Goal: Check status: Check status

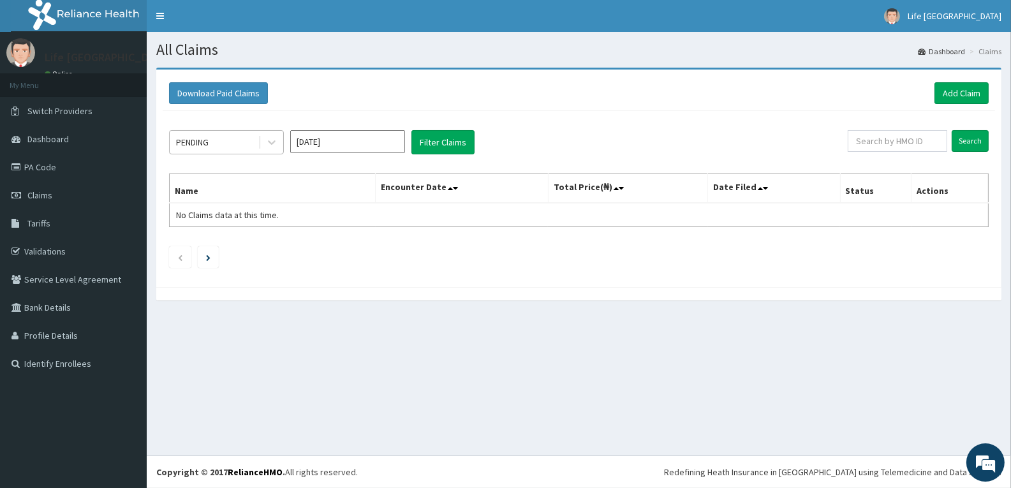
click at [233, 139] on div "PENDING" at bounding box center [214, 142] width 89 height 20
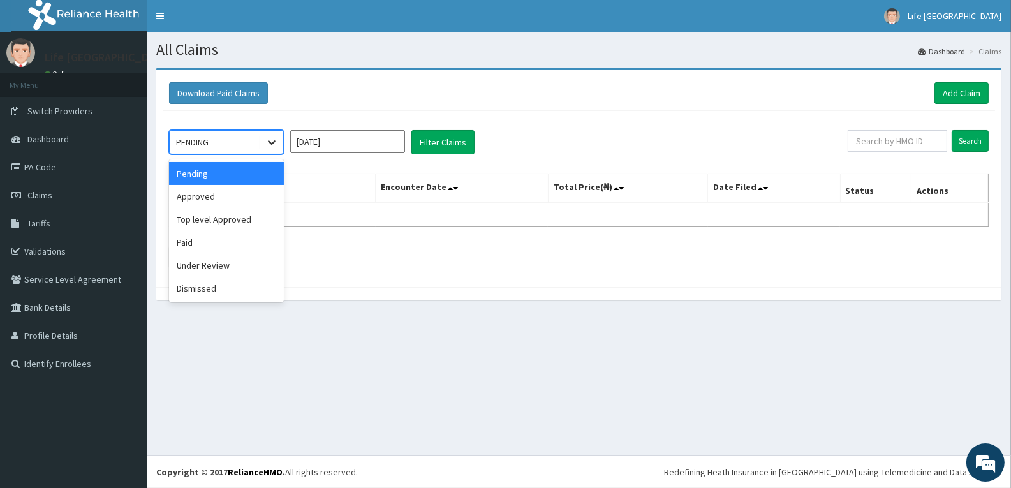
click at [260, 140] on div at bounding box center [271, 142] width 23 height 23
click at [273, 142] on icon at bounding box center [272, 143] width 8 height 4
click at [237, 193] on div "Approved" at bounding box center [226, 196] width 115 height 23
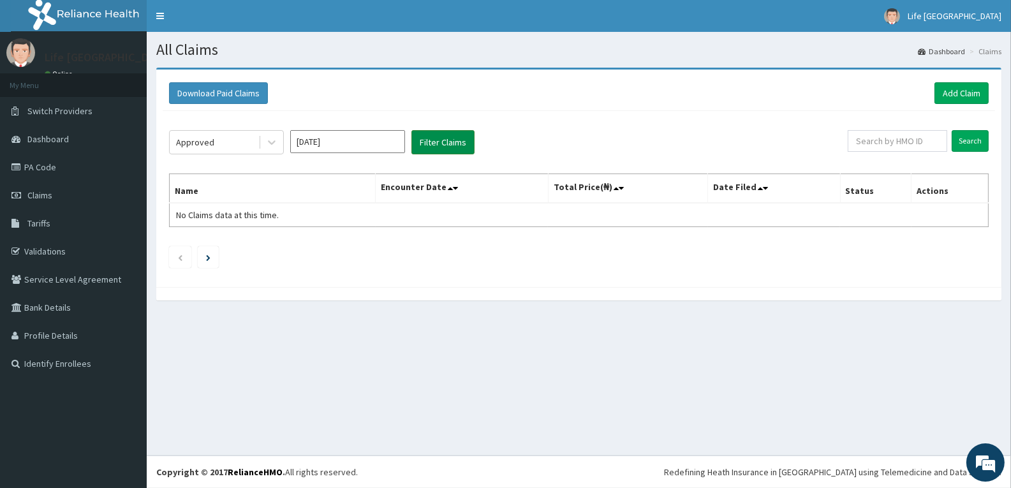
click at [433, 143] on button "Filter Claims" at bounding box center [442, 142] width 63 height 24
click at [264, 142] on div at bounding box center [271, 142] width 23 height 23
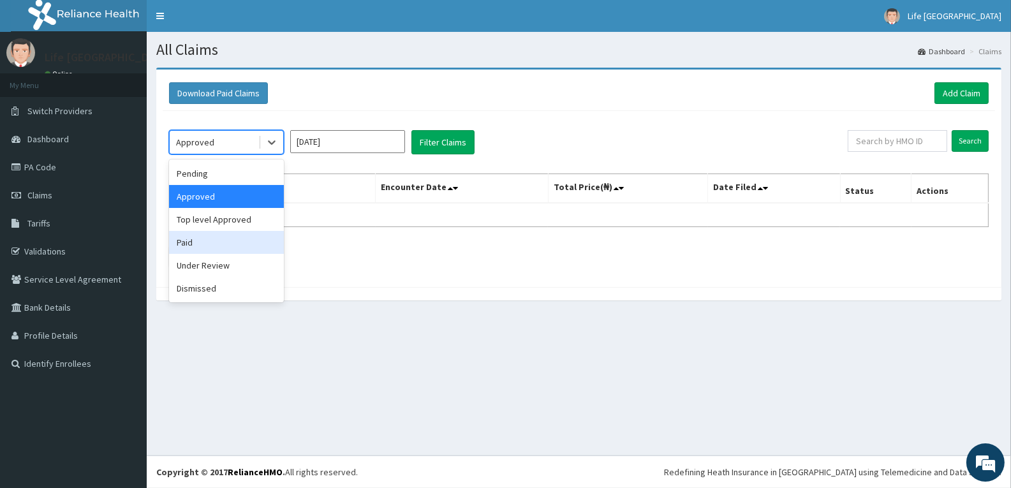
drag, startPoint x: 230, startPoint y: 235, endPoint x: 353, endPoint y: 195, distance: 130.1
click at [231, 235] on div "Paid" at bounding box center [226, 242] width 115 height 23
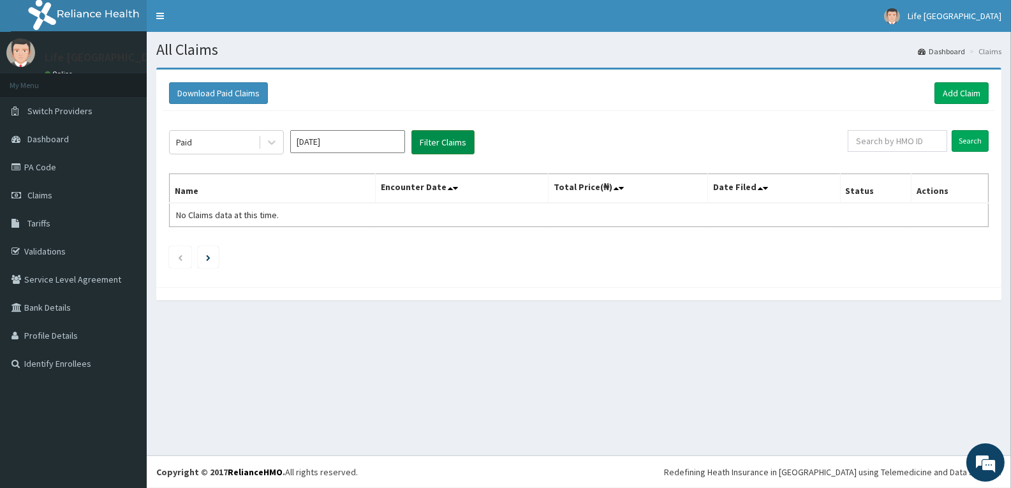
click at [441, 141] on button "Filter Claims" at bounding box center [442, 142] width 63 height 24
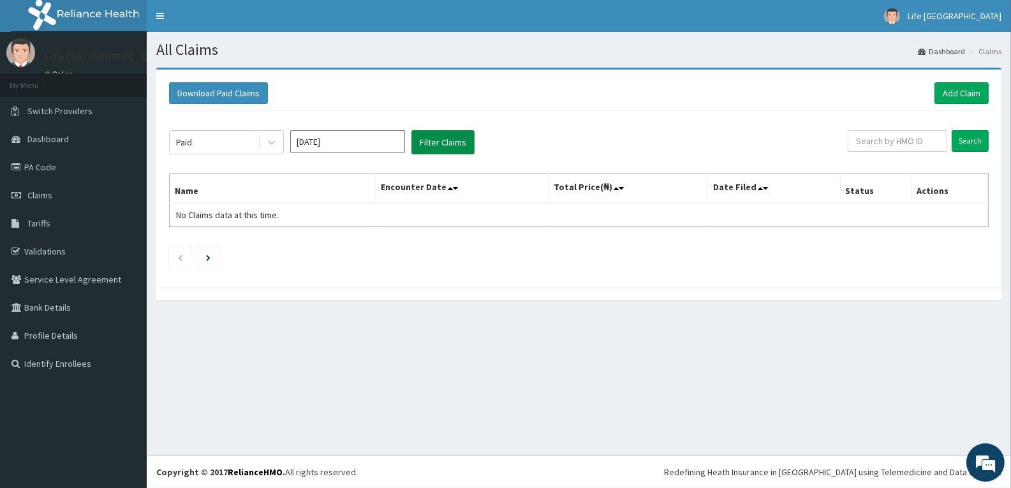
click at [441, 141] on button "Filter Claims" at bounding box center [442, 142] width 63 height 24
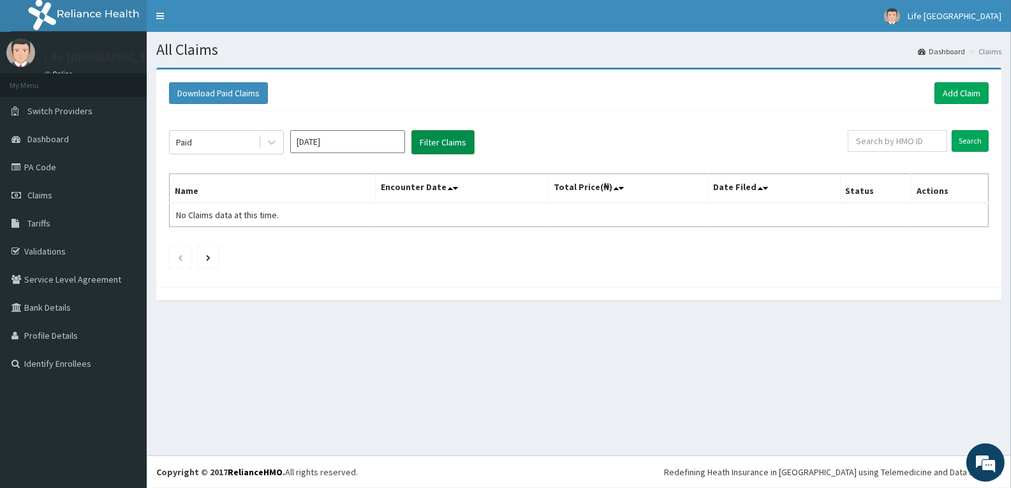
click at [441, 141] on button "Filter Claims" at bounding box center [442, 142] width 63 height 24
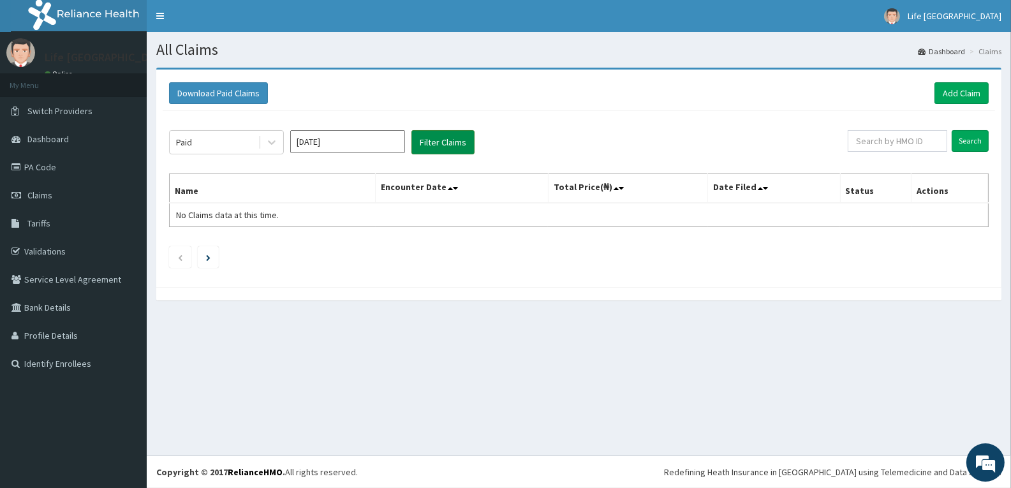
click at [441, 141] on button "Filter Claims" at bounding box center [442, 142] width 63 height 24
